Goal: Information Seeking & Learning: Learn about a topic

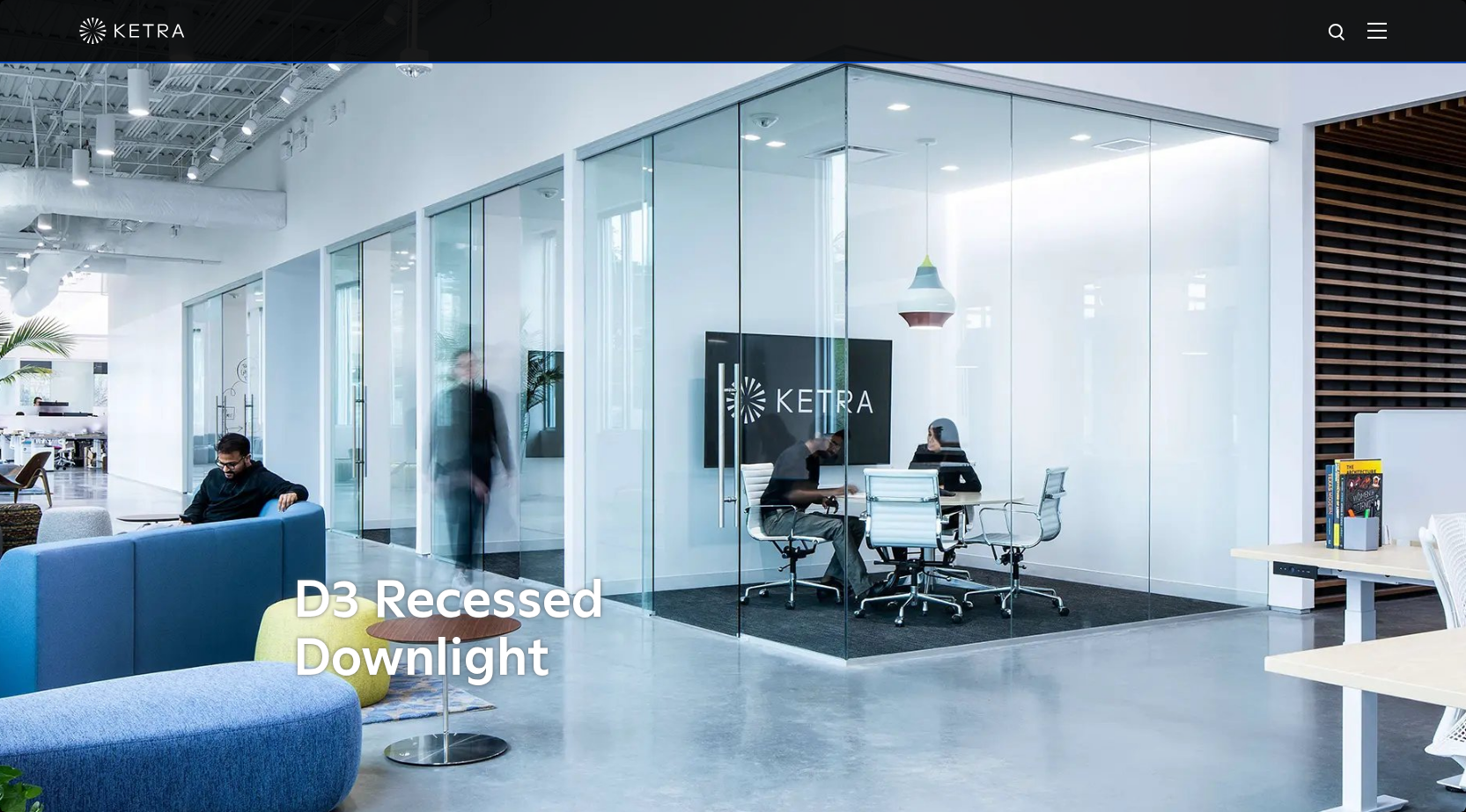
click at [1387, 32] on img at bounding box center [1377, 30] width 19 height 17
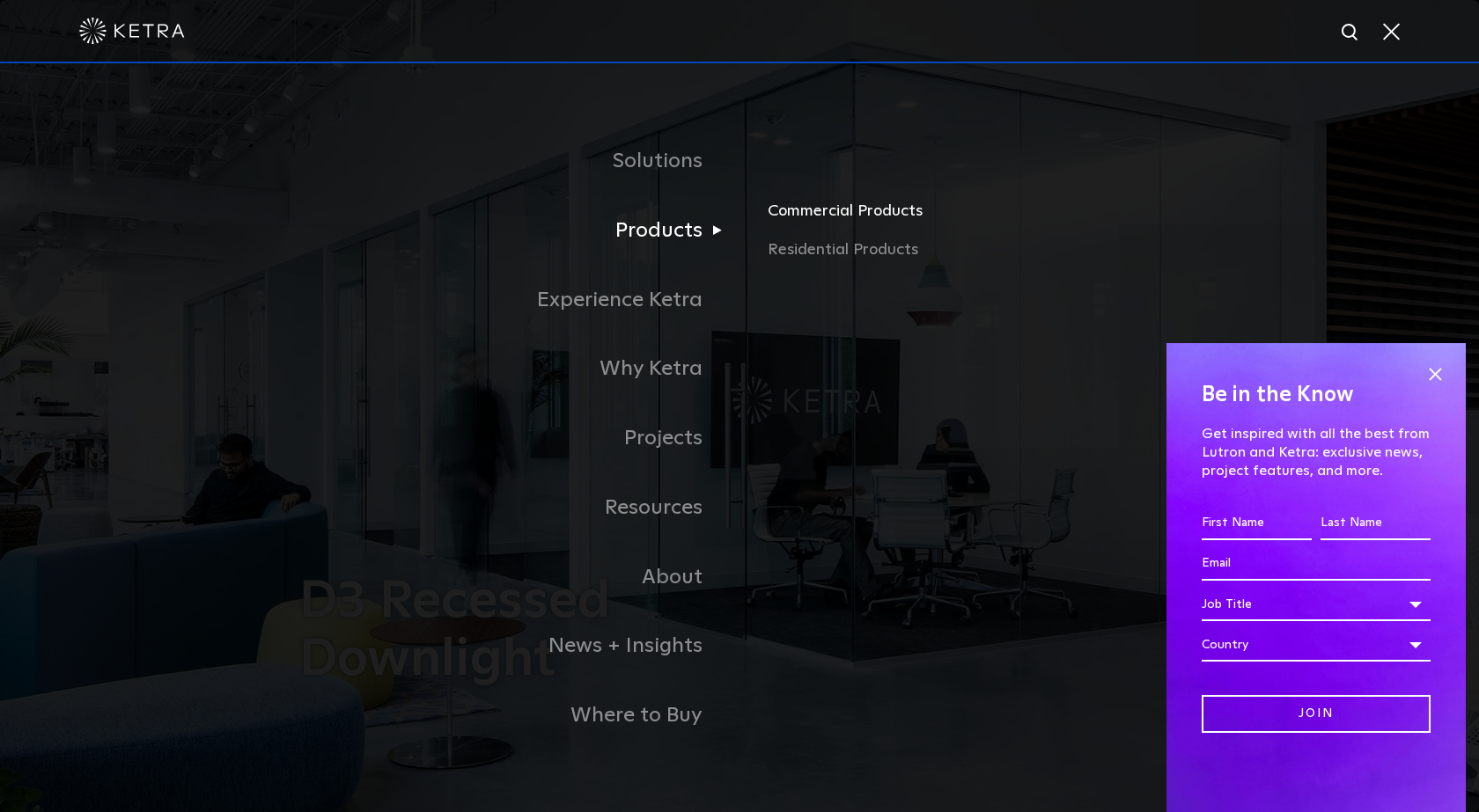
click at [812, 218] on link "Commercial Products" at bounding box center [974, 217] width 412 height 39
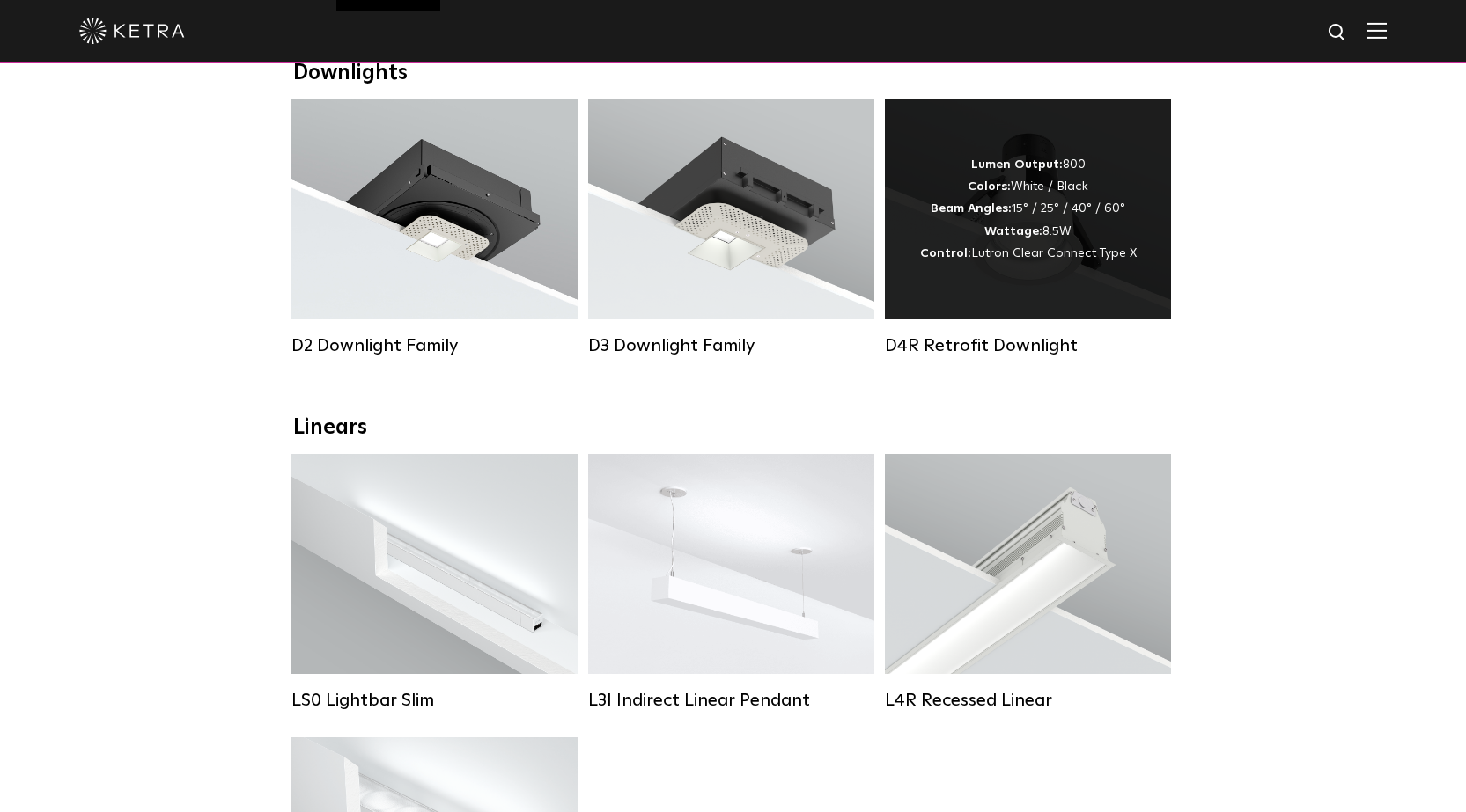
scroll to position [285, 0]
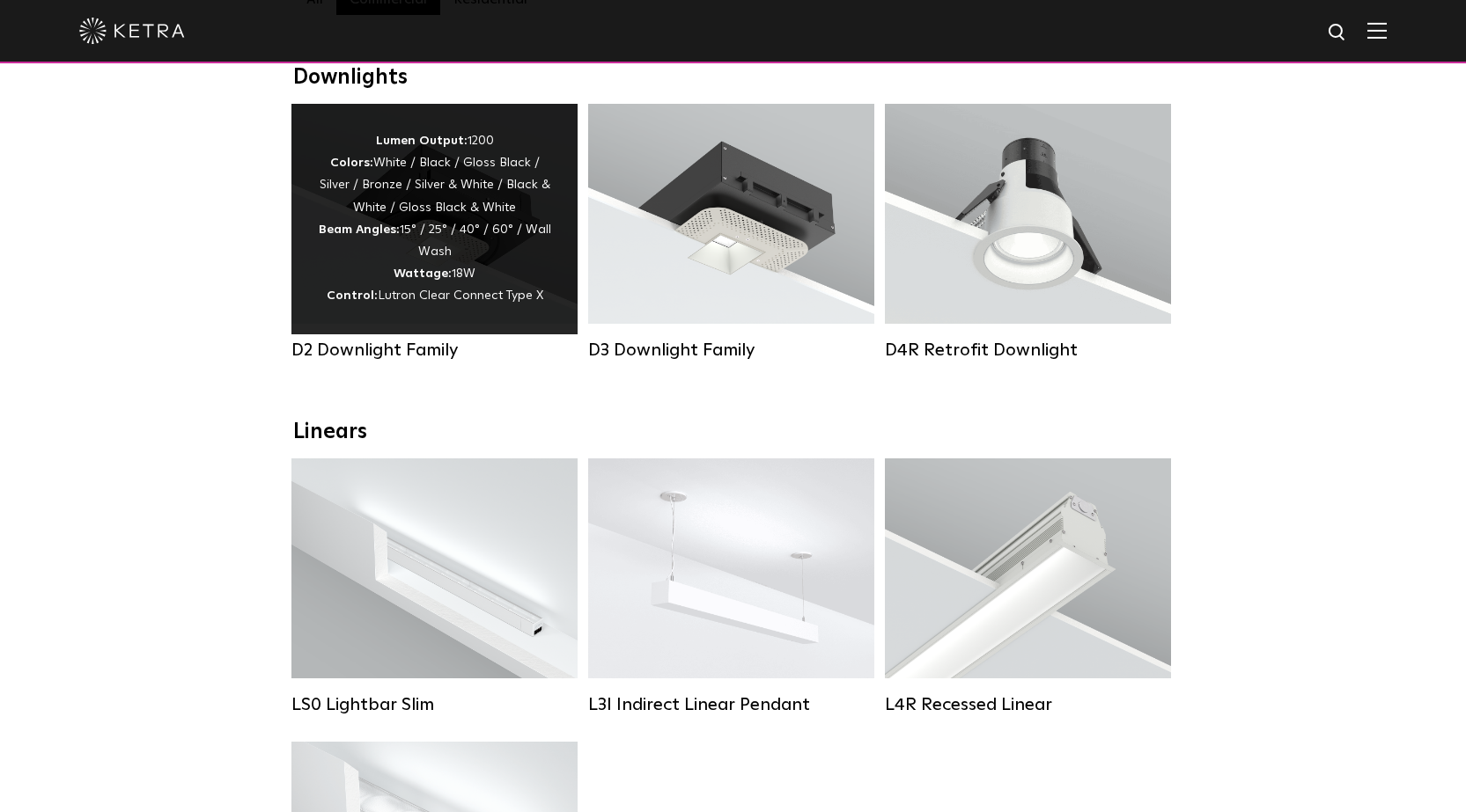
click at [467, 243] on div "Lumen Output: 1200 Colors: White / Black / Gloss Black / Silver / Bronze / Silv…" at bounding box center [434, 219] width 234 height 178
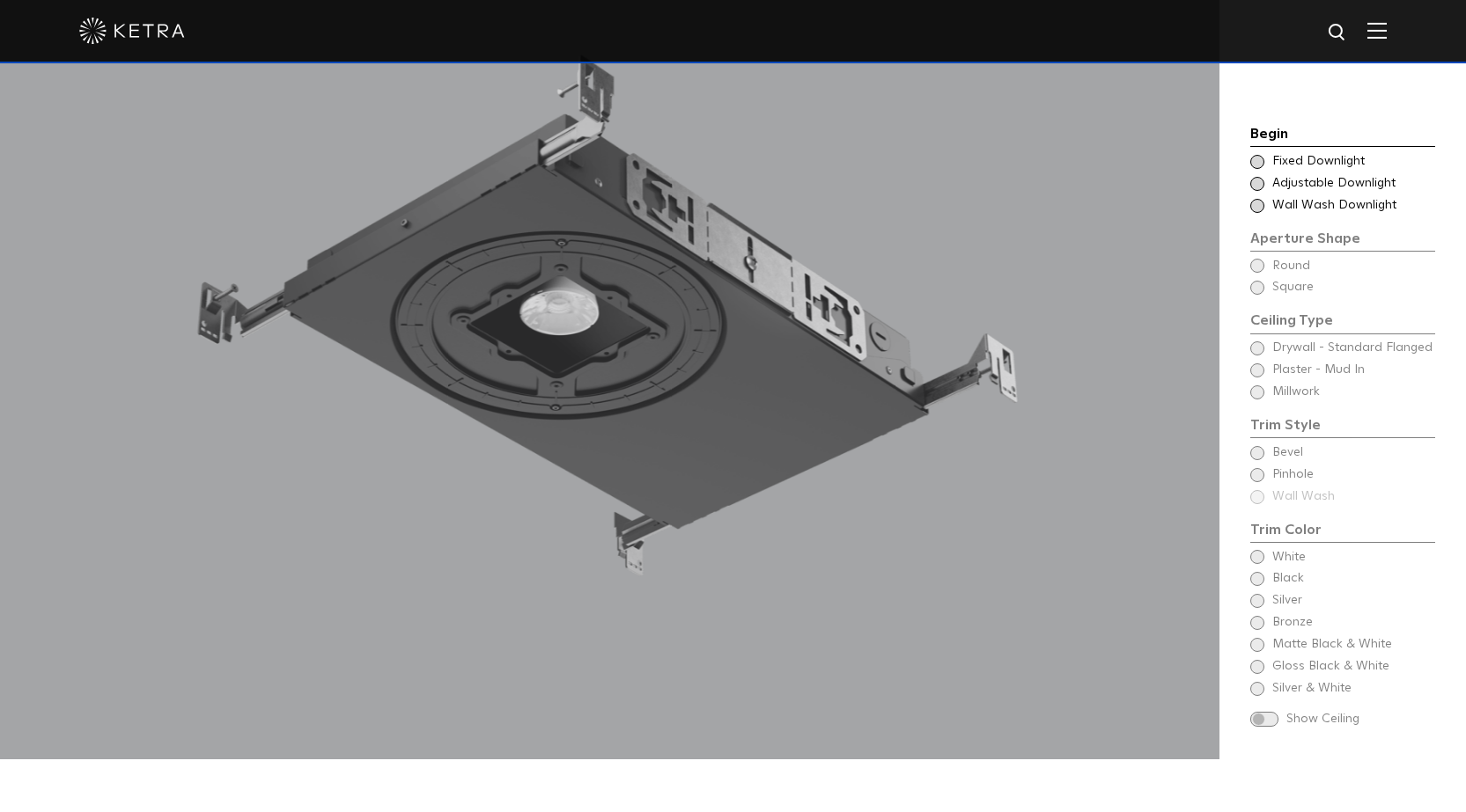
scroll to position [1760, 0]
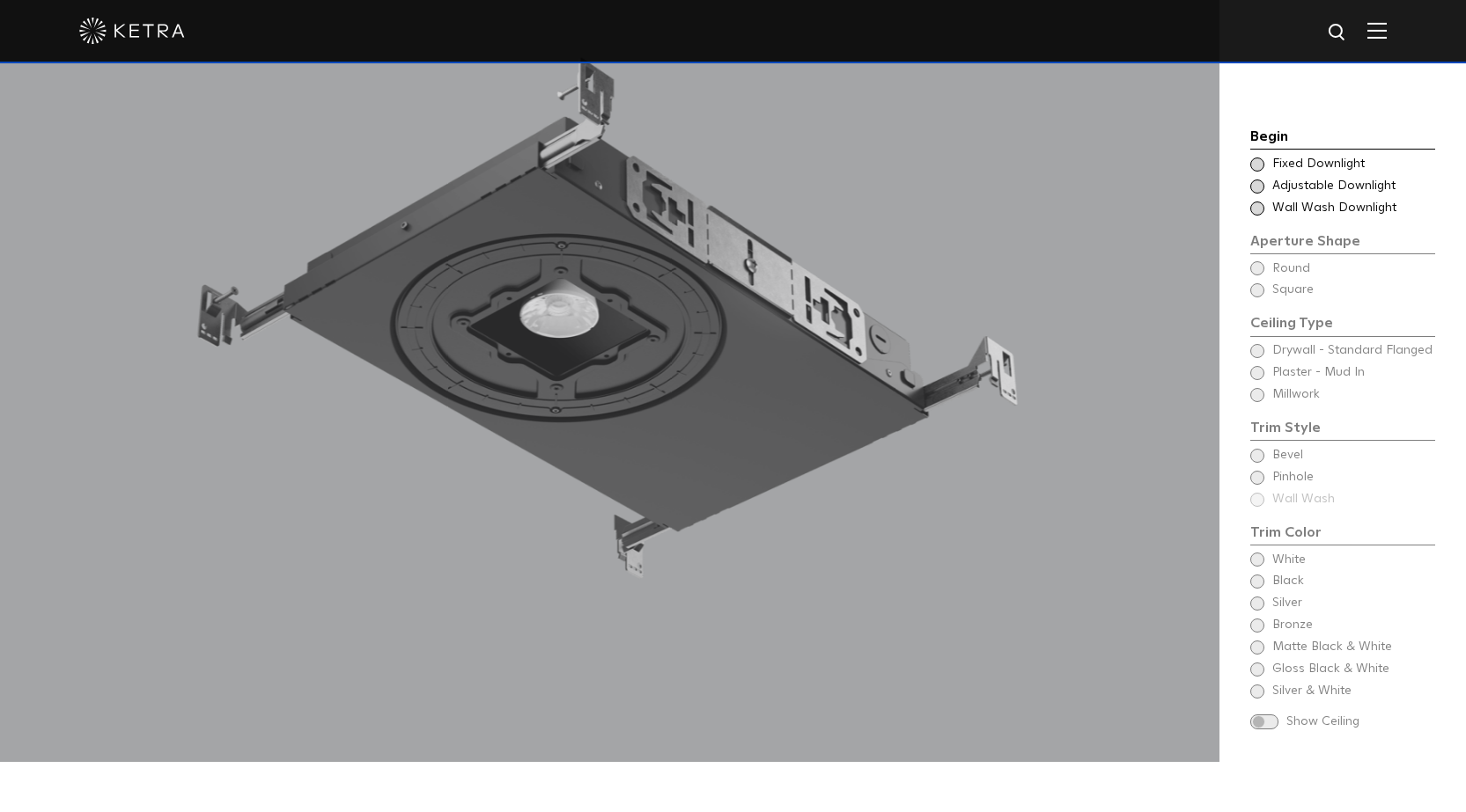
click at [1257, 246] on div "Begin Choose Aperture Shape Fixed Downlight Choose Aperture Shape Adjustable Do…" at bounding box center [1342, 430] width 184 height 610
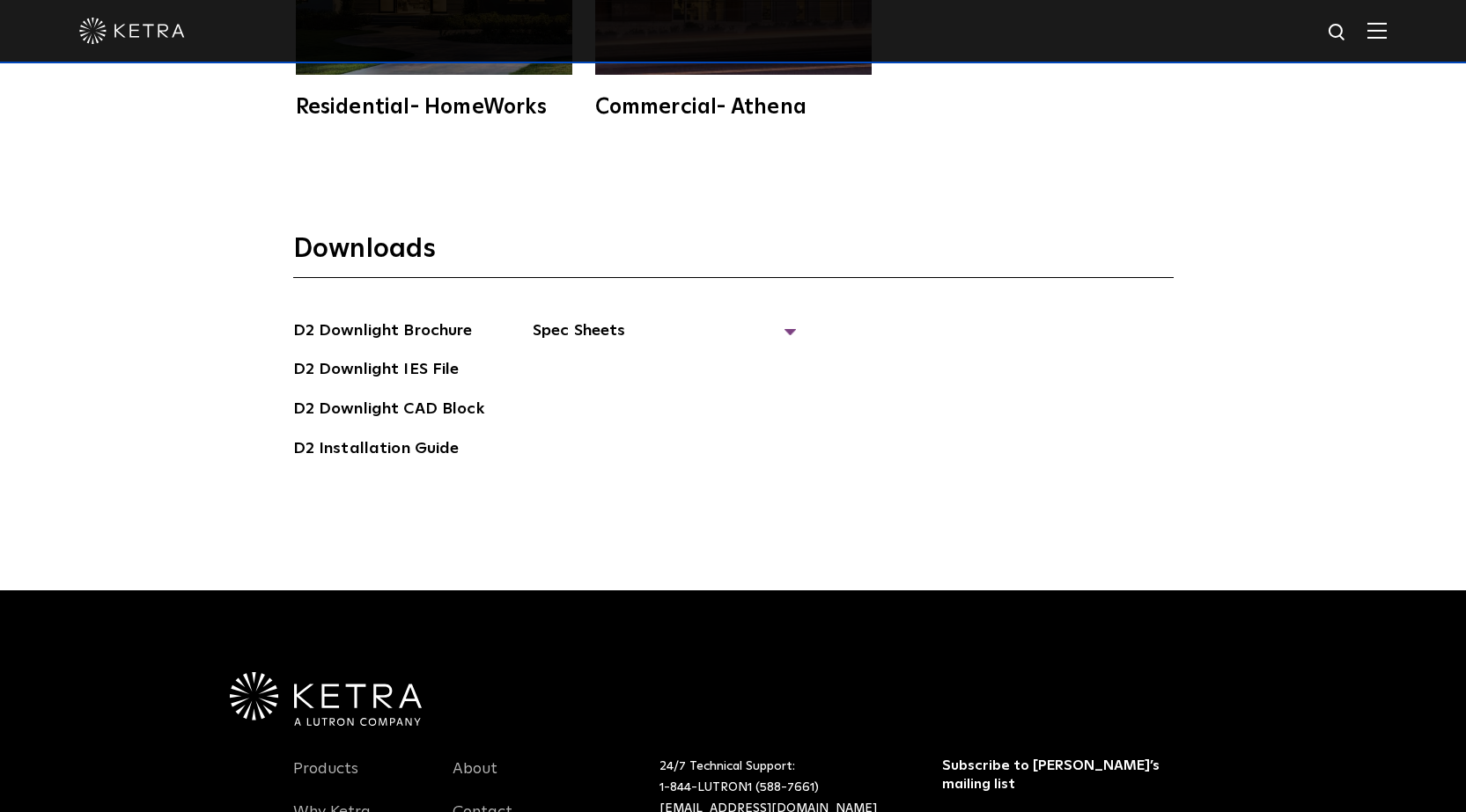
scroll to position [5016, 0]
